Goal: Information Seeking & Learning: Learn about a topic

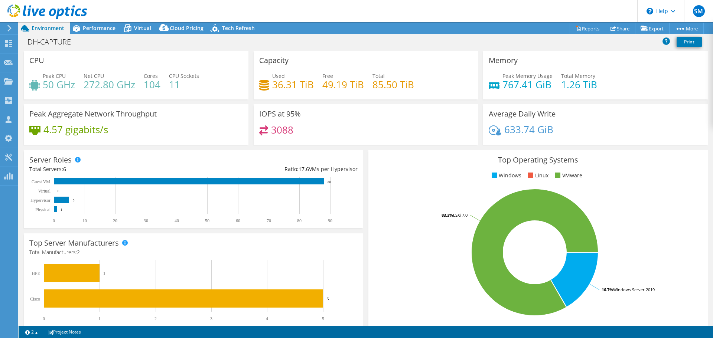
select select "USD"
drag, startPoint x: 74, startPoint y: 87, endPoint x: 42, endPoint y: 87, distance: 31.2
click at [42, 87] on div "Peak CPU 50 GHz" at bounding box center [52, 80] width 46 height 17
click at [86, 31] on span "Performance" at bounding box center [99, 28] width 33 height 7
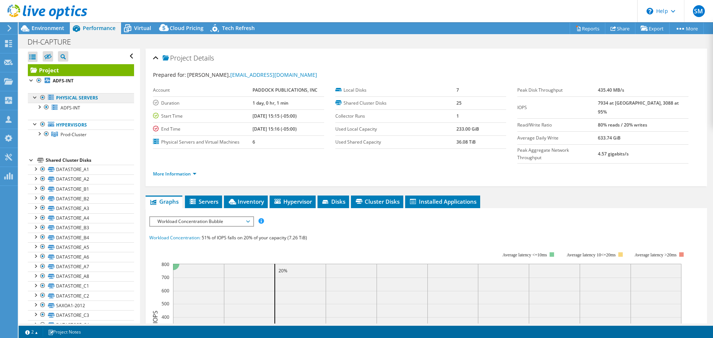
click at [80, 99] on link "Physical Servers" at bounding box center [81, 98] width 106 height 10
click at [235, 143] on label "Physical Servers and Virtual Machines" at bounding box center [203, 142] width 100 height 7
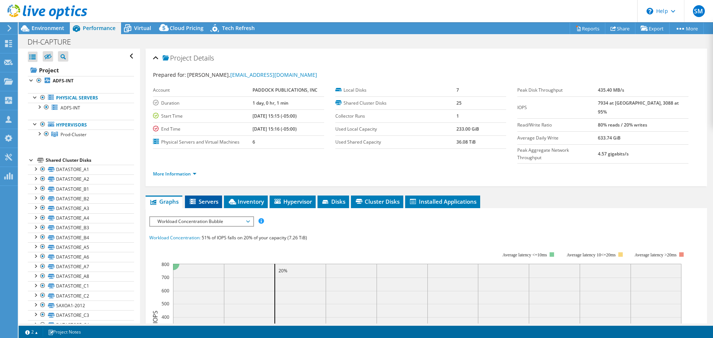
click at [202, 198] on span "Servers" at bounding box center [204, 201] width 30 height 7
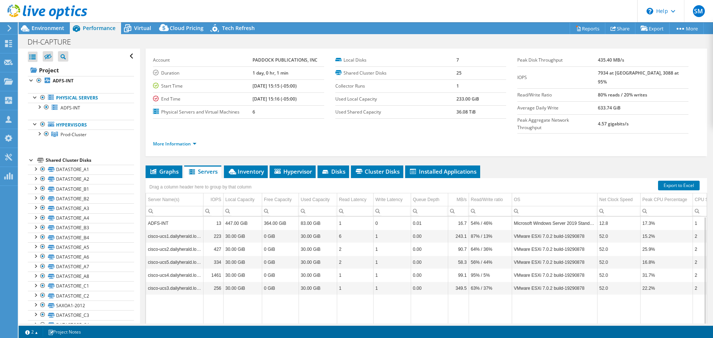
scroll to position [19, 0]
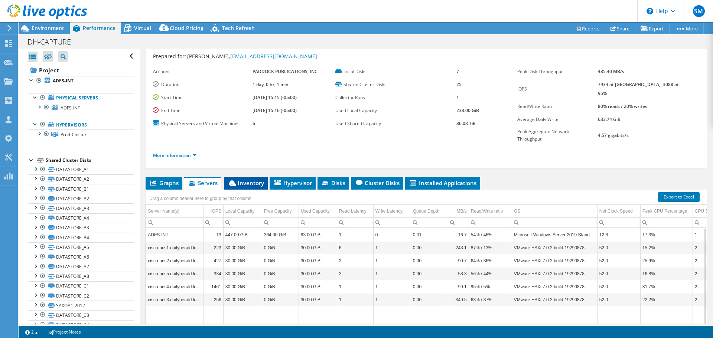
click at [240, 179] on span "Inventory" at bounding box center [246, 182] width 36 height 7
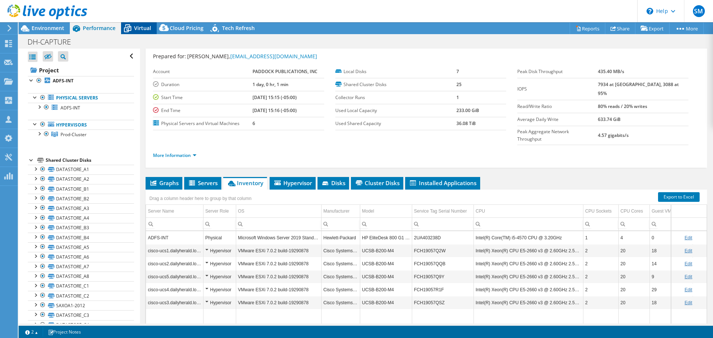
click at [146, 29] on span "Virtual" at bounding box center [142, 28] width 17 height 7
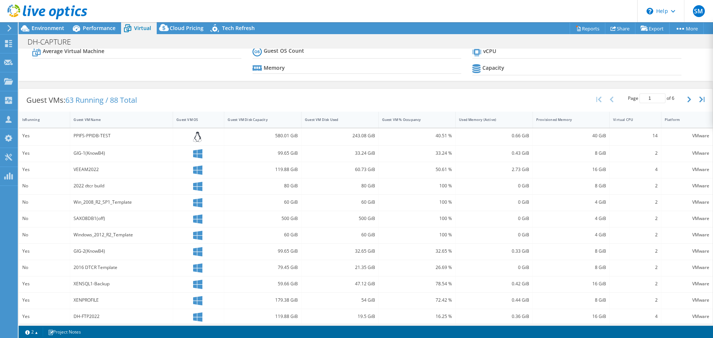
scroll to position [37, 0]
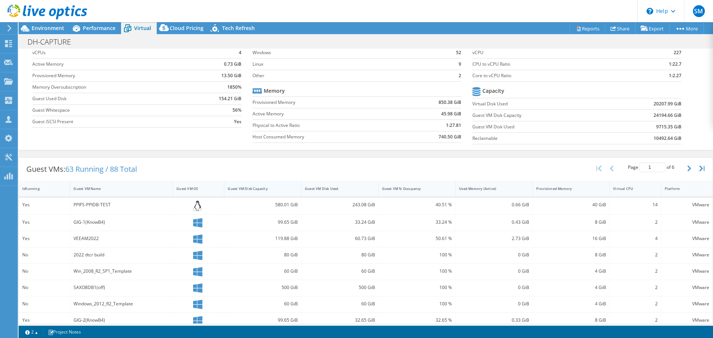
click at [273, 193] on div "Guest VM Disk Capacity" at bounding box center [258, 189] width 68 height 12
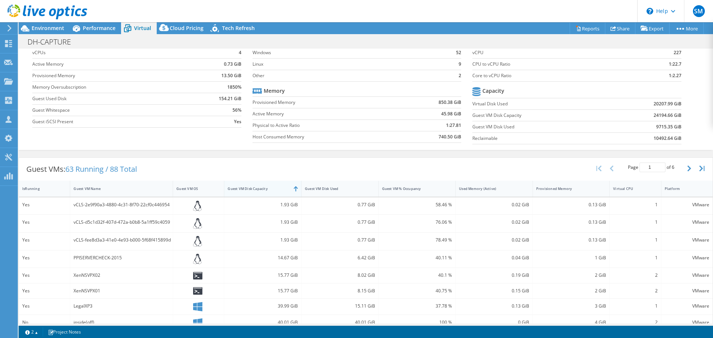
click at [273, 193] on div "Guest VM Disk Capacity" at bounding box center [258, 189] width 68 height 12
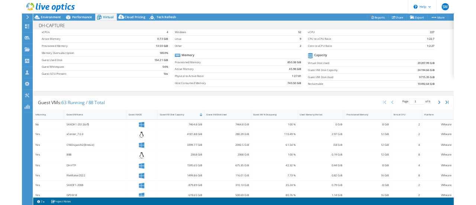
scroll to position [0, 0]
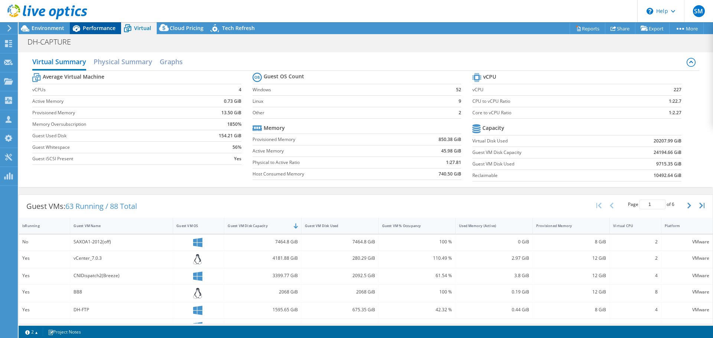
click at [101, 27] on span "Performance" at bounding box center [99, 28] width 33 height 7
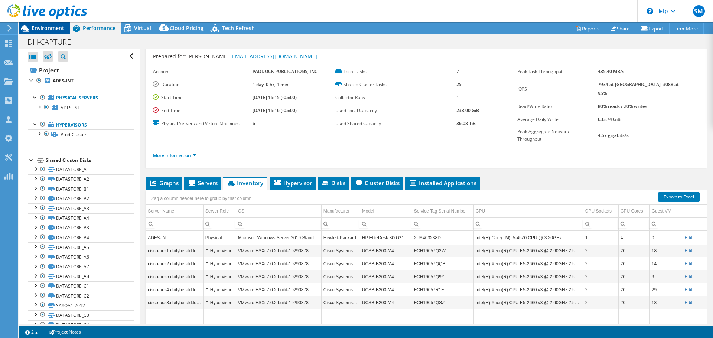
click at [38, 30] on span "Environment" at bounding box center [48, 28] width 33 height 7
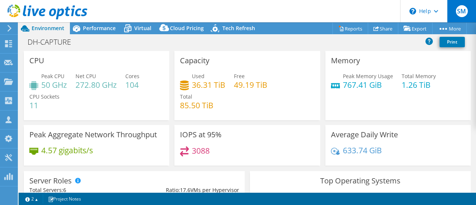
scroll to position [19, 0]
